Goal: Transaction & Acquisition: Purchase product/service

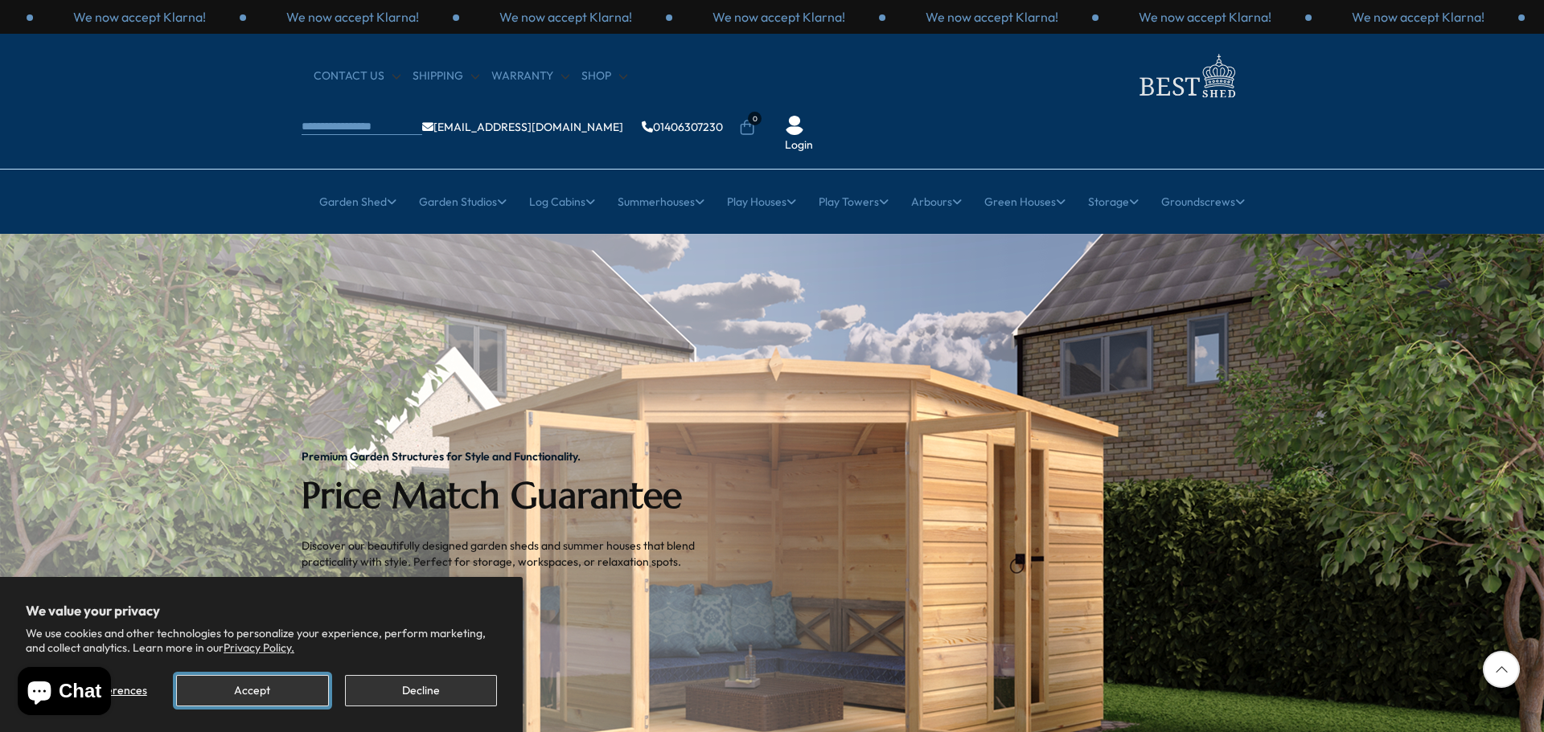
click at [223, 689] on button "Accept" at bounding box center [252, 690] width 152 height 31
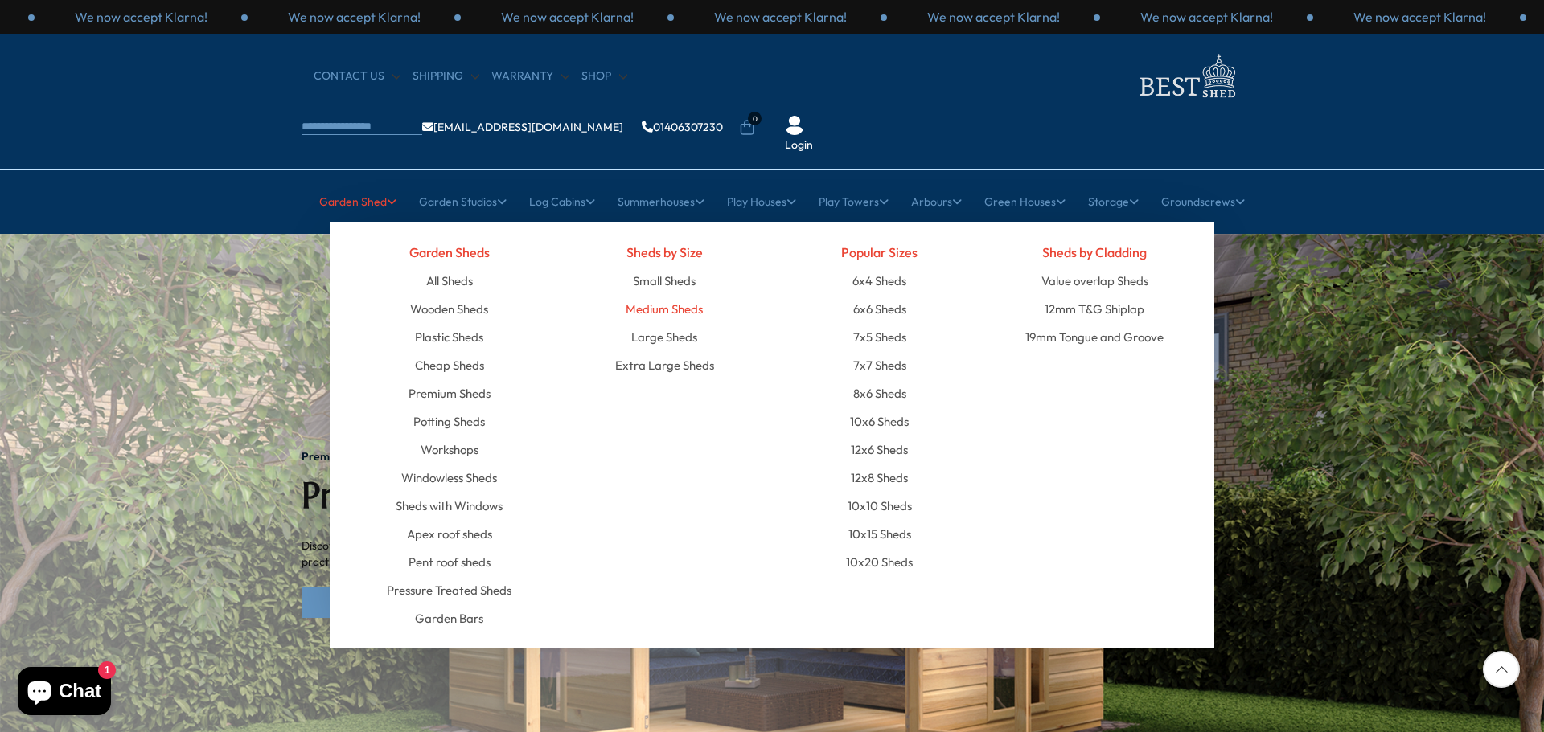
click at [662, 295] on link "Medium Sheds" at bounding box center [664, 309] width 77 height 28
click at [896, 408] on link "10x6 Sheds" at bounding box center [879, 422] width 59 height 28
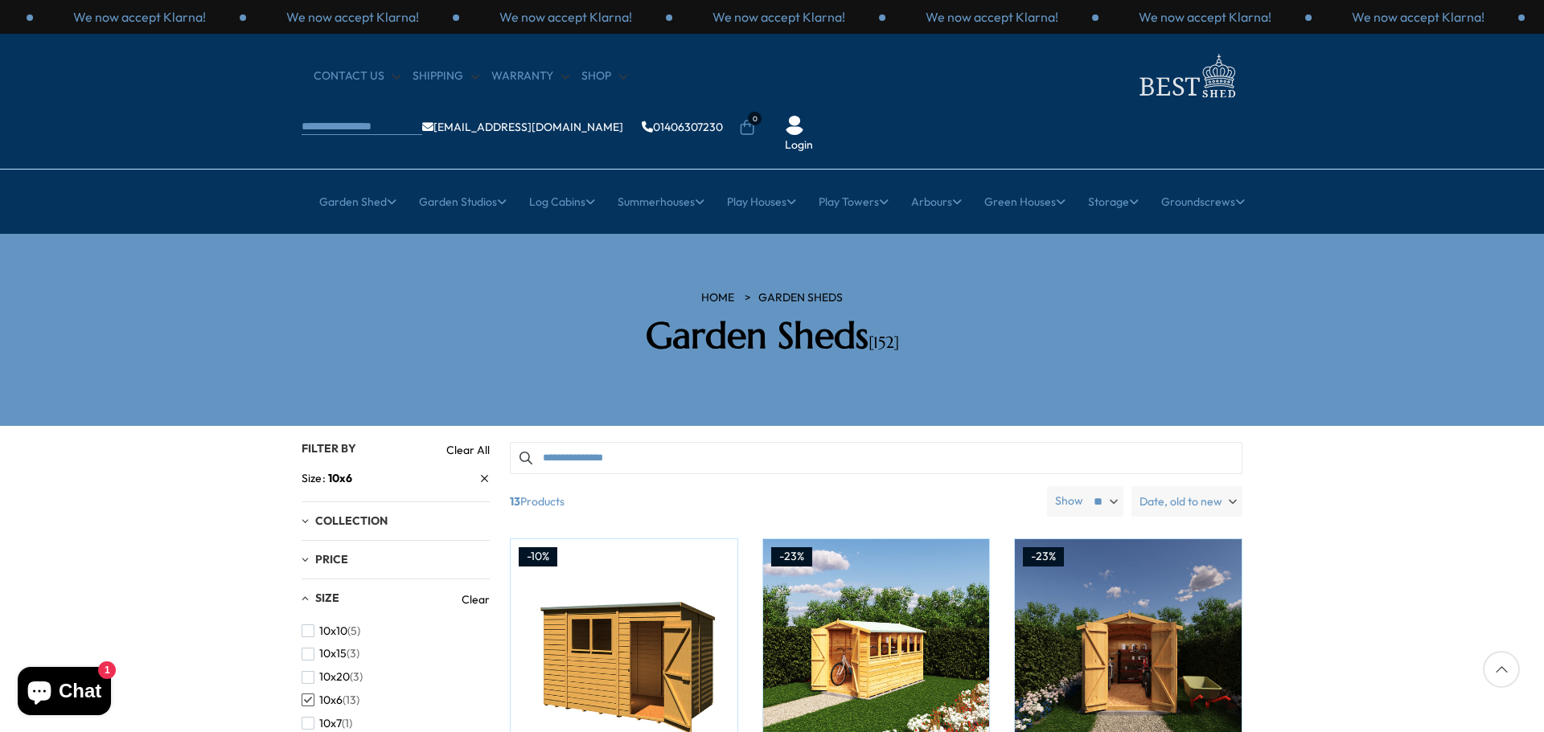
drag, startPoint x: 1543, startPoint y: 202, endPoint x: 1543, endPoint y: 242, distance: 40.2
click at [1543, 242] on section "HOME Garden Sheds Garden Sheds [152]" at bounding box center [772, 330] width 1544 height 192
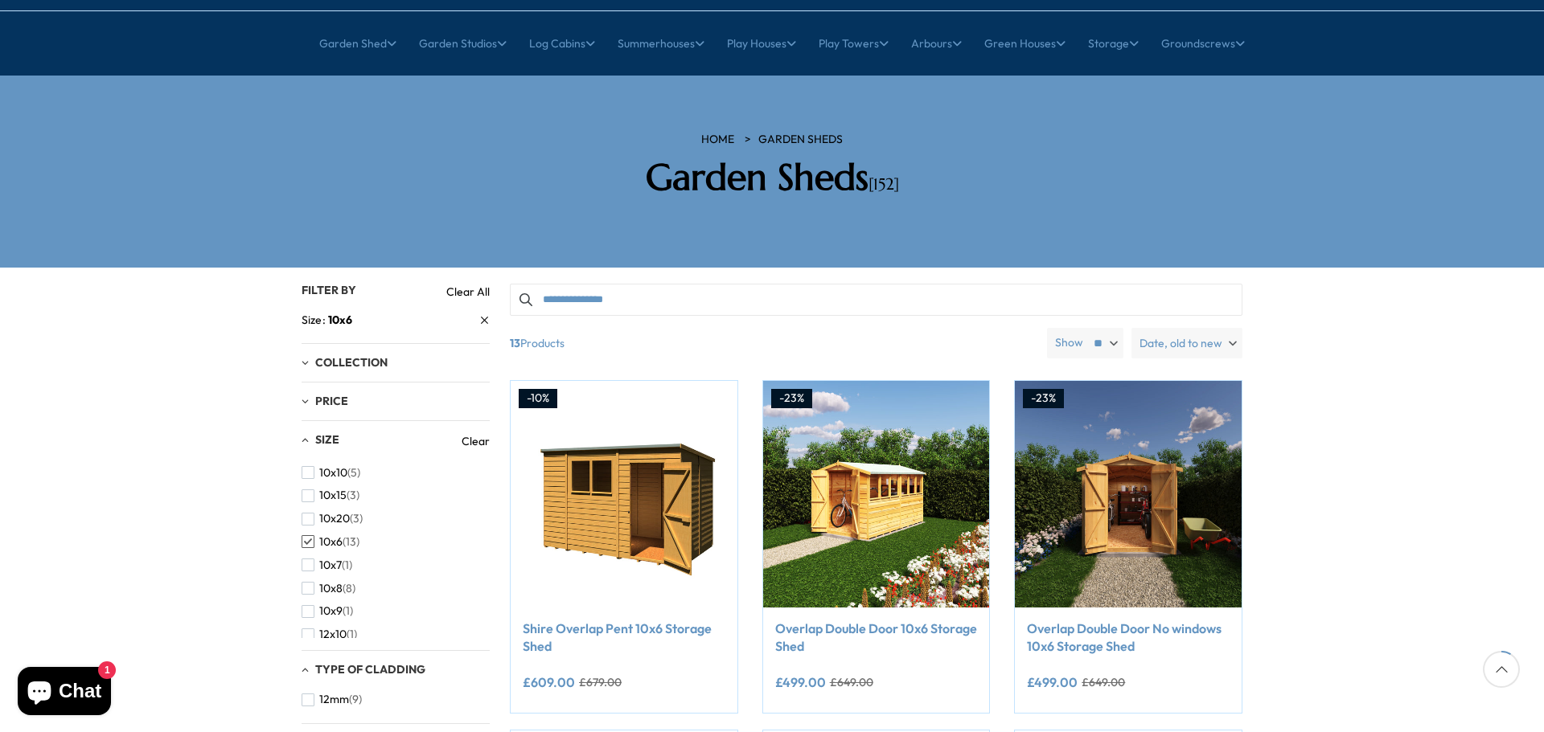
scroll to position [161, 0]
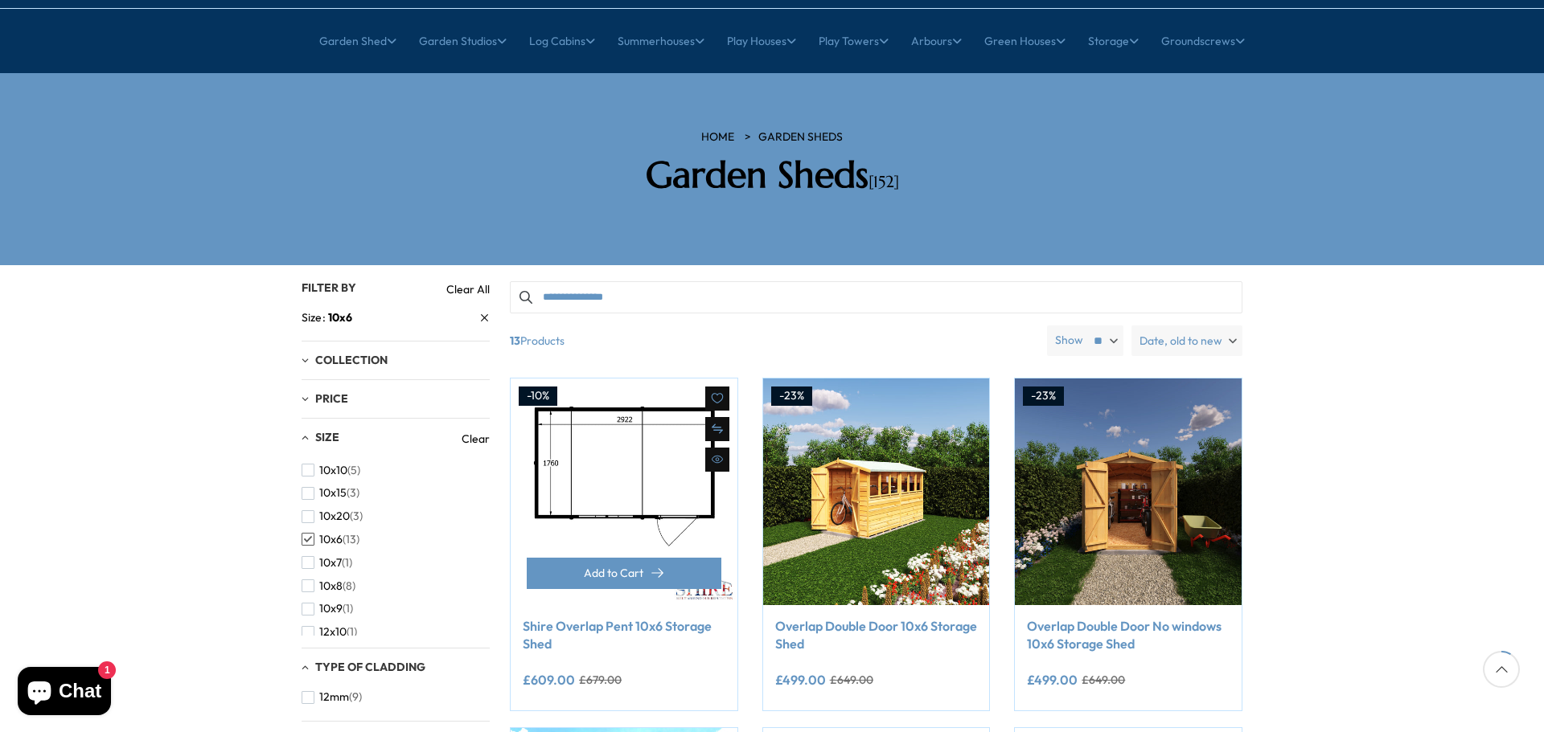
click at [627, 453] on img at bounding box center [624, 492] width 227 height 227
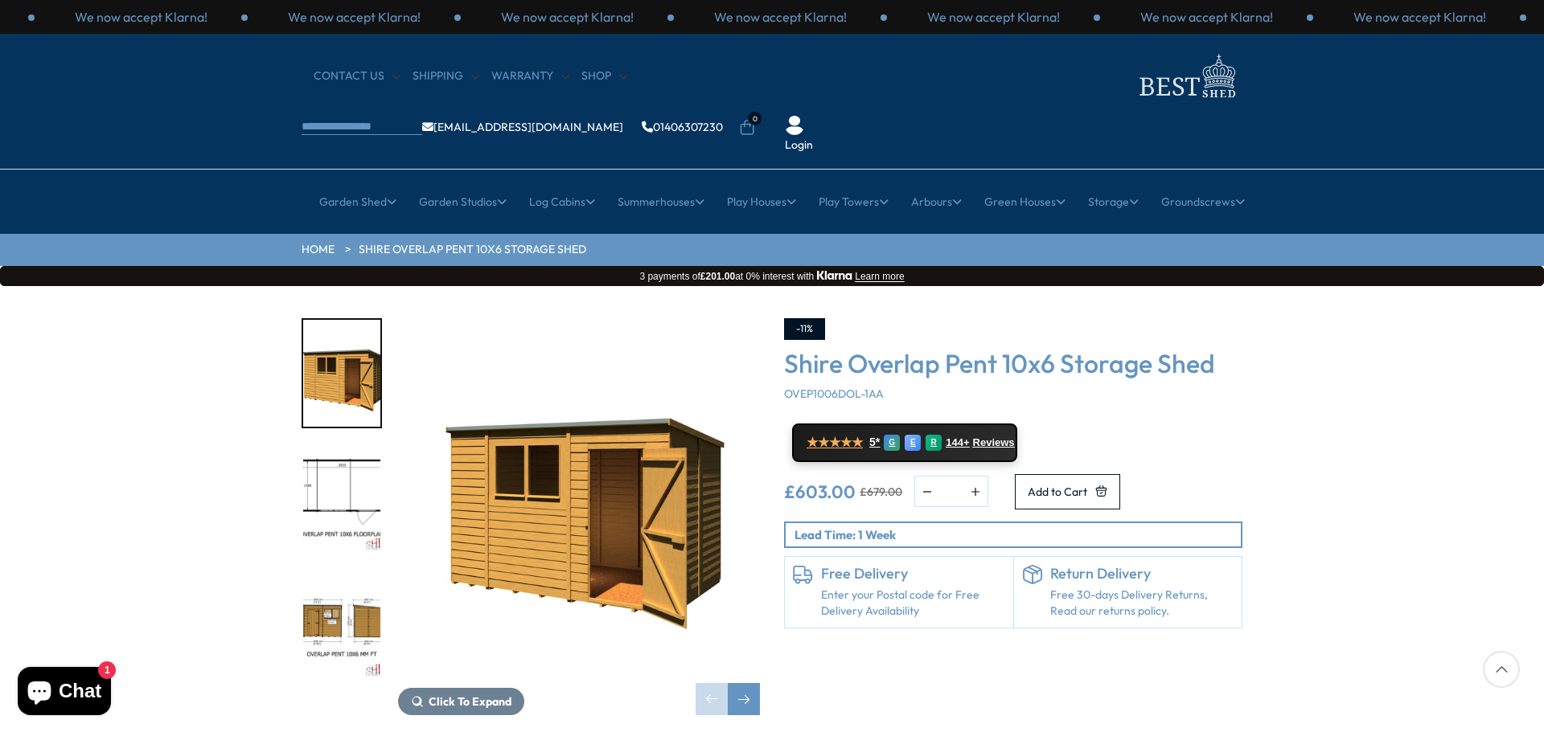
click at [328, 446] on img "2 / 10" at bounding box center [341, 499] width 77 height 107
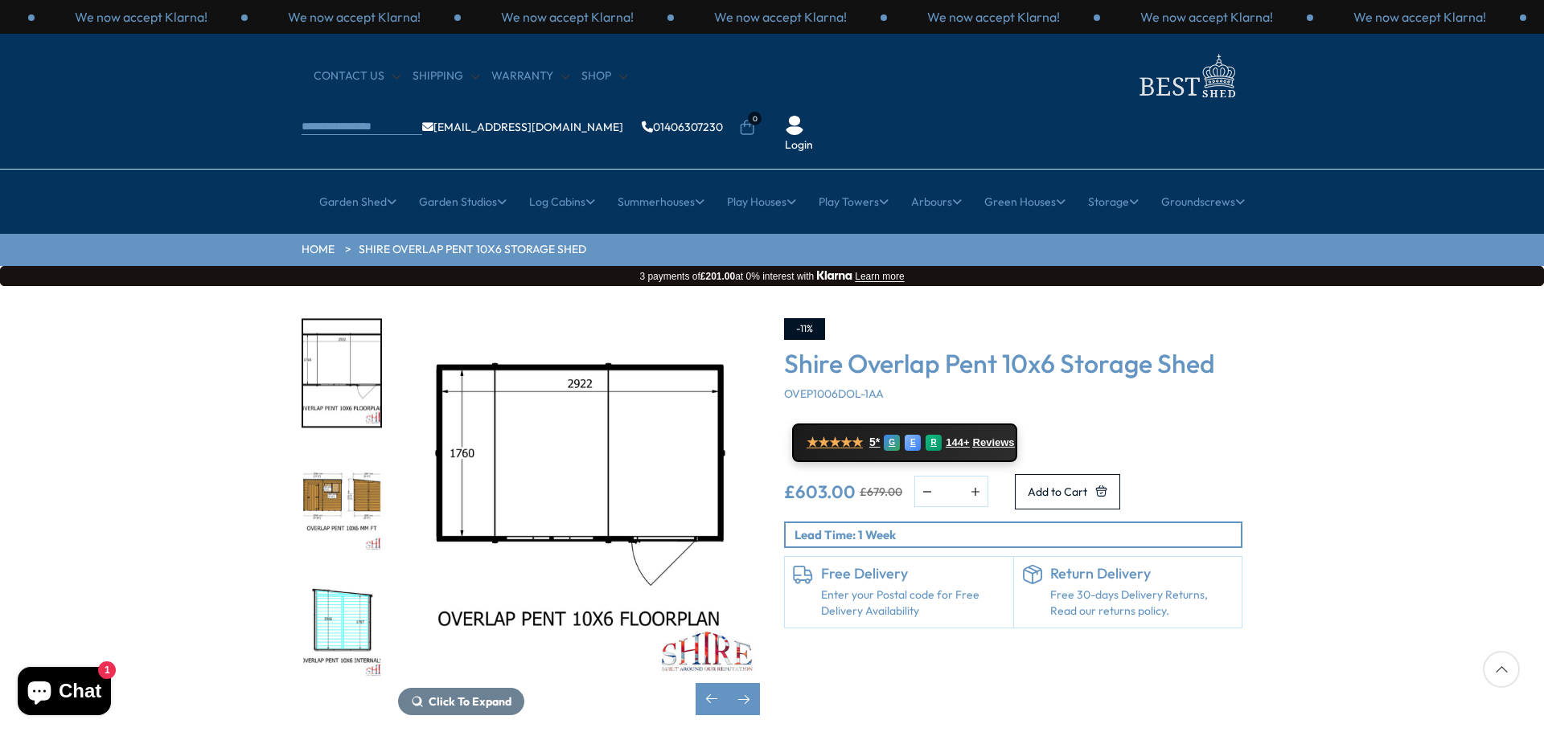
click at [353, 447] on img "3 / 10" at bounding box center [341, 499] width 77 height 107
click at [356, 572] on img "4 / 10" at bounding box center [341, 625] width 77 height 107
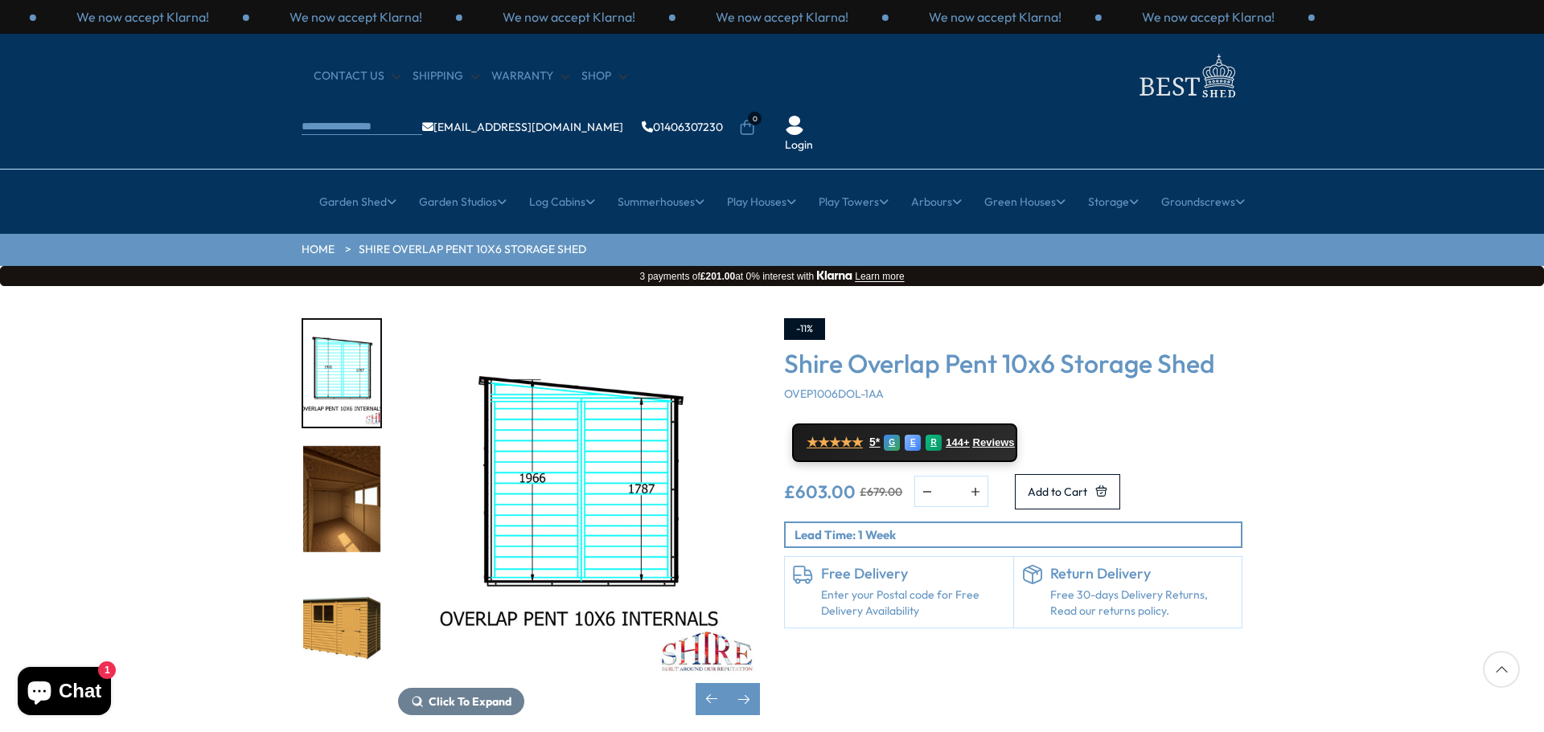
click at [353, 461] on img "5 / 10" at bounding box center [341, 499] width 77 height 107
click at [359, 345] on img "4 / 10" at bounding box center [341, 373] width 77 height 107
click at [343, 320] on img "4 / 10" at bounding box center [341, 373] width 77 height 107
click at [350, 446] on img "5 / 10" at bounding box center [341, 499] width 77 height 107
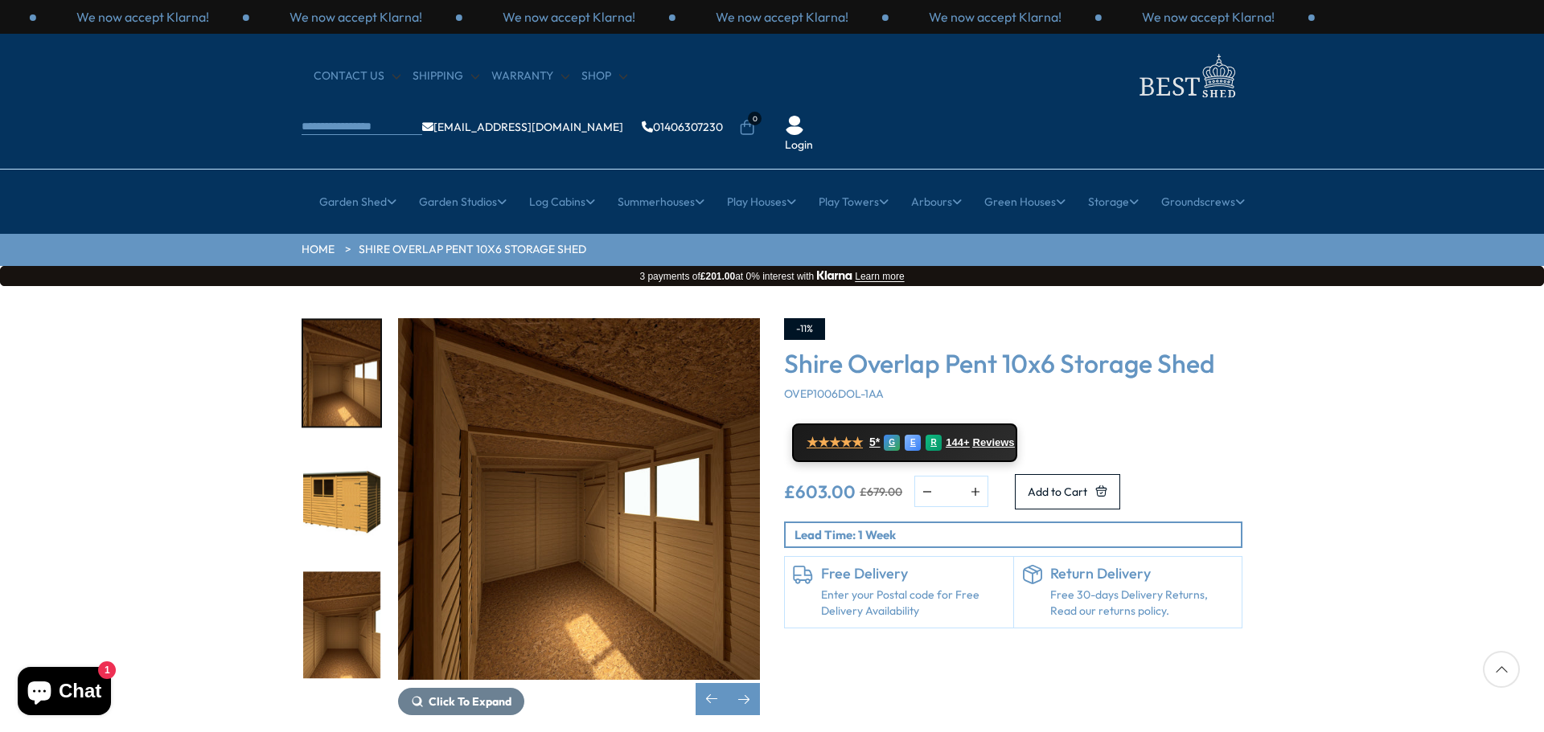
click at [339, 320] on img "5 / 10" at bounding box center [341, 373] width 77 height 107
click at [1401, 347] on div "Click To Expand Click To Expand Click To Expand Click To Expand Click To Expand…" at bounding box center [772, 529] width 1544 height 486
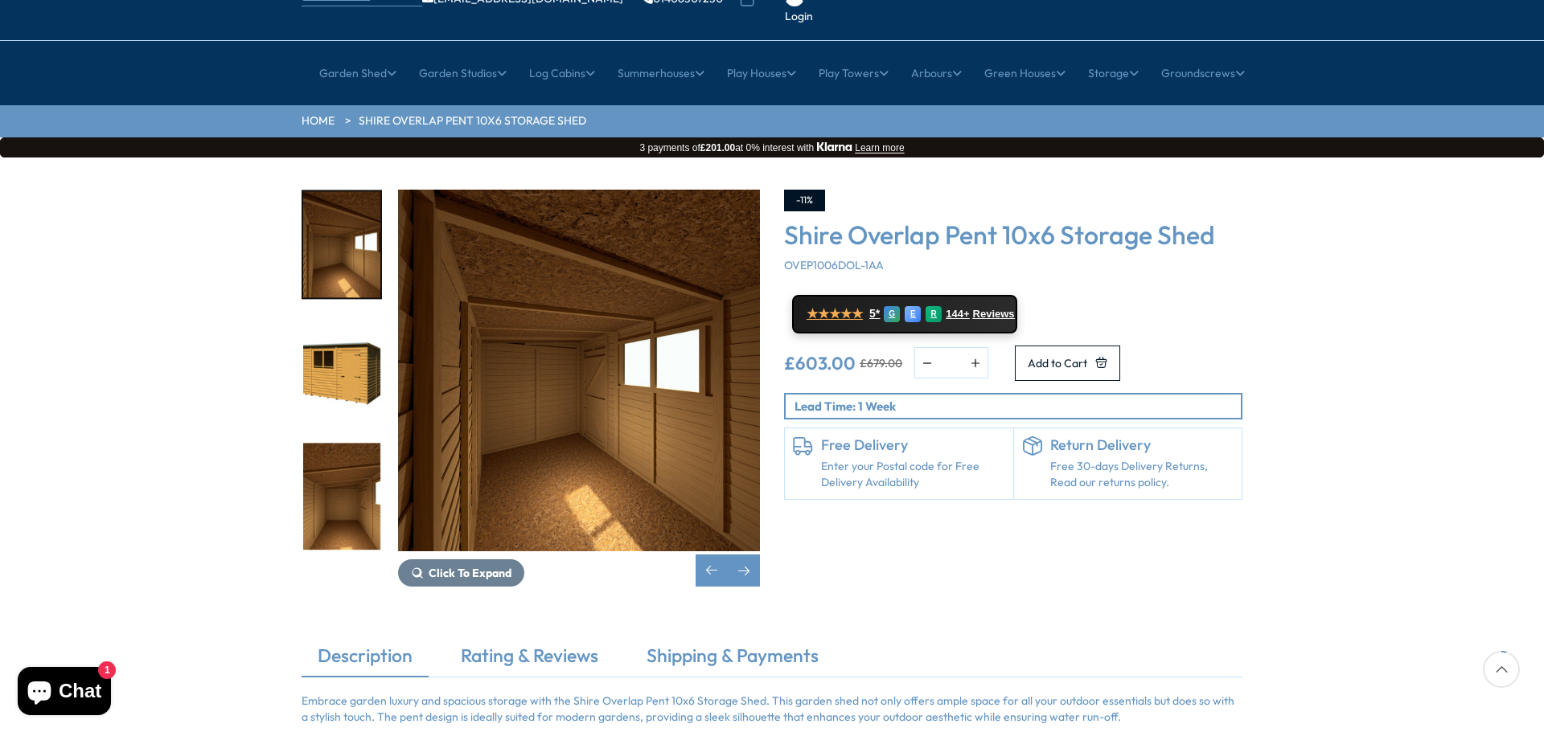
scroll to position [161, 0]
